Goal: Information Seeking & Learning: Check status

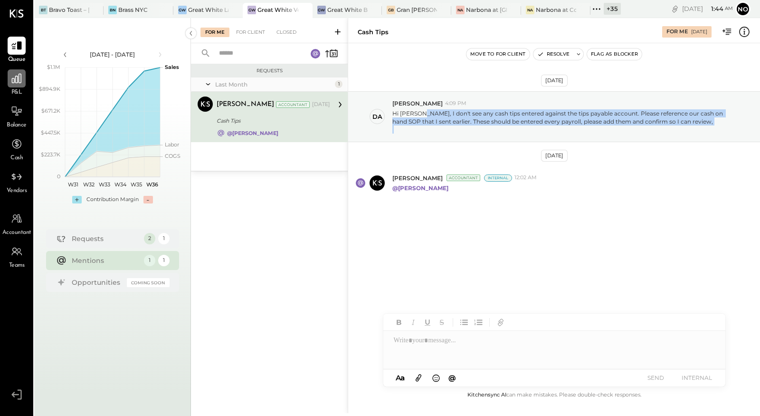
click at [17, 83] on icon at bounding box center [16, 78] width 9 height 9
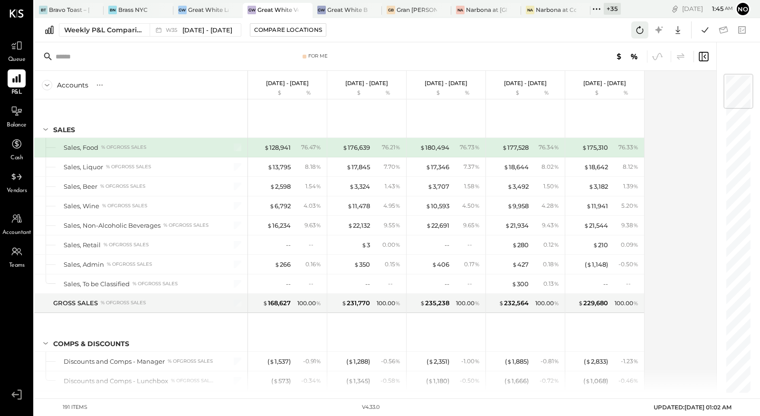
click at [639, 30] on icon at bounding box center [640, 30] width 12 height 12
click at [706, 28] on icon at bounding box center [705, 30] width 12 height 12
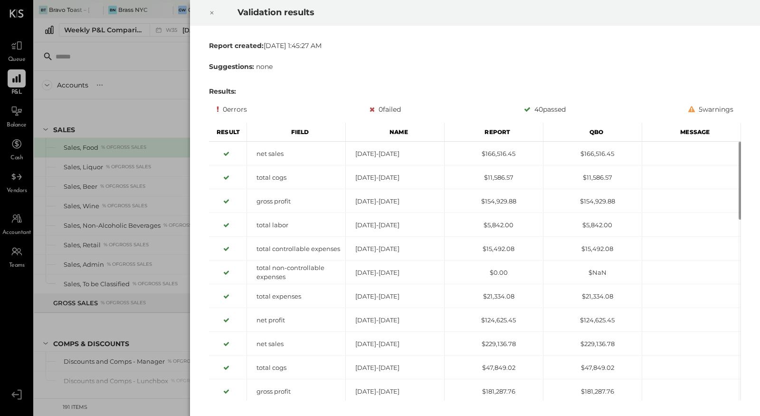
click at [212, 11] on icon at bounding box center [212, 12] width 6 height 11
